Goal: Information Seeking & Learning: Learn about a topic

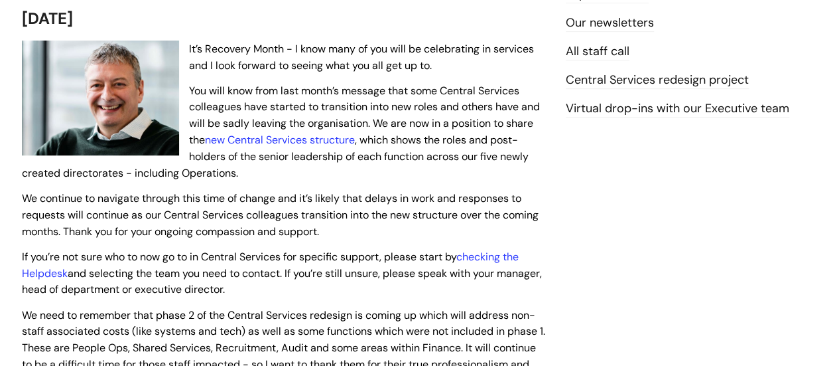
scroll to position [292, 0]
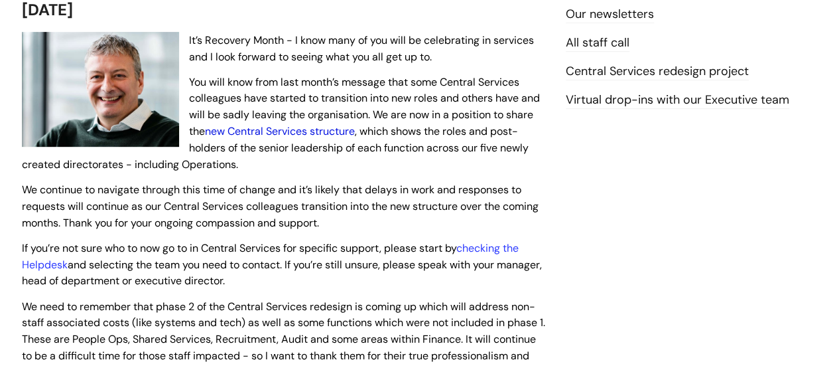
click at [319, 132] on link "new Central Services structure" at bounding box center [280, 131] width 150 height 14
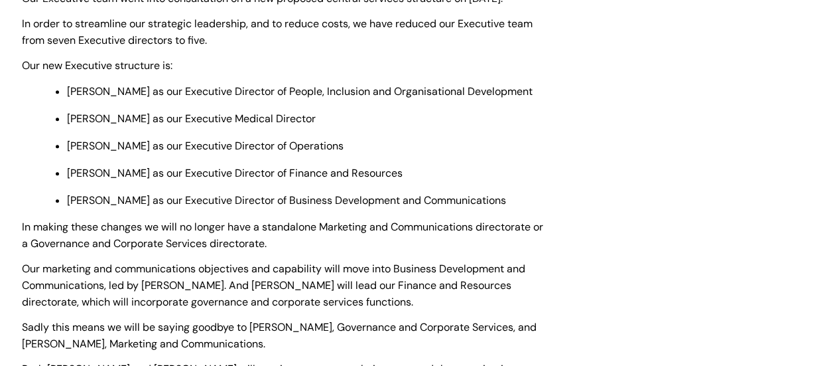
scroll to position [478, 0]
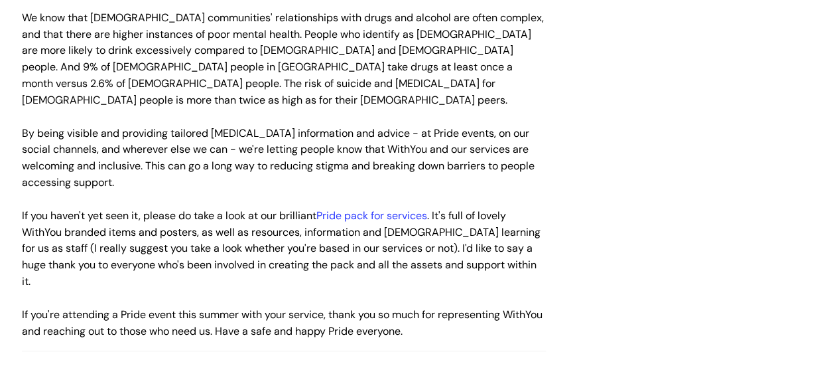
scroll to position [2415, 0]
